Goal: Task Accomplishment & Management: Complete application form

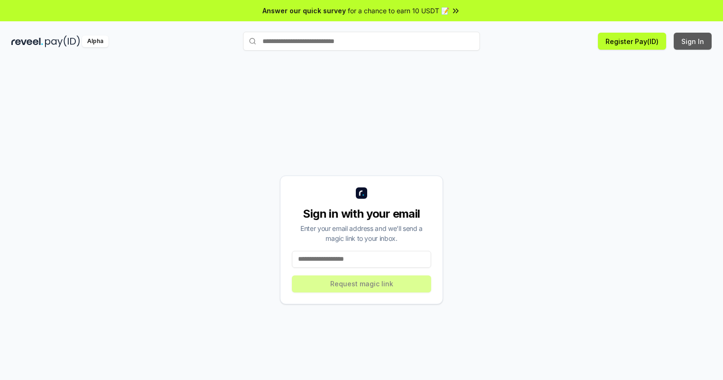
click at [693, 41] on button "Sign In" at bounding box center [692, 41] width 38 height 17
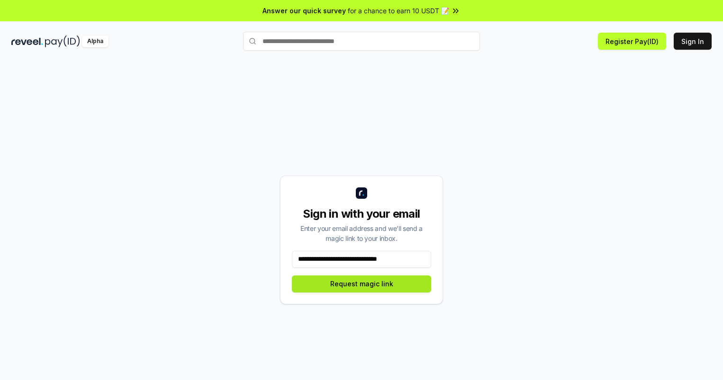
type input "**********"
click at [361, 284] on button "Request magic link" at bounding box center [361, 284] width 139 height 17
